Goal: Information Seeking & Learning: Learn about a topic

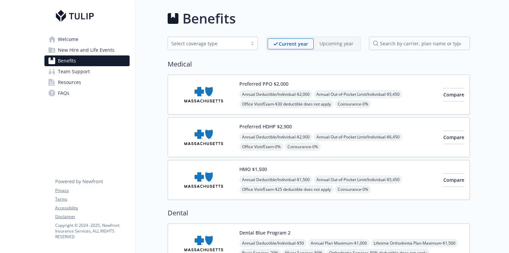
scroll to position [218, 0]
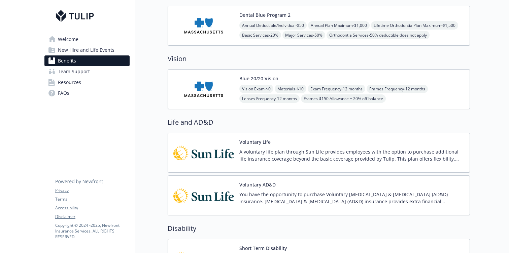
click at [267, 100] on span "Lenses Frequency - 12 months" at bounding box center [269, 99] width 60 height 8
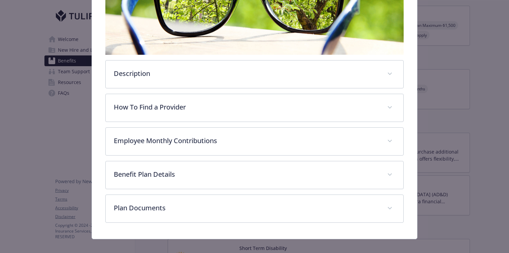
scroll to position [152, 0]
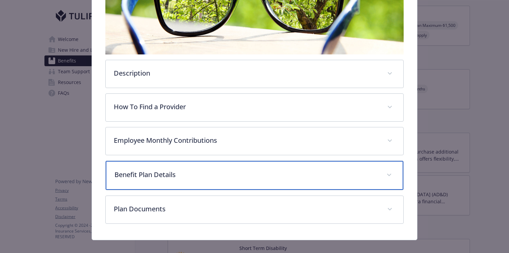
click at [234, 172] on p "Benefit Plan Details" at bounding box center [246, 175] width 264 height 10
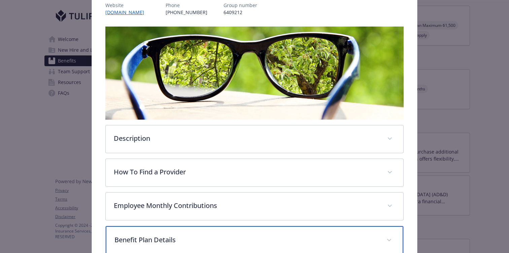
scroll to position [0, 0]
